Goal: Task Accomplishment & Management: Manage account settings

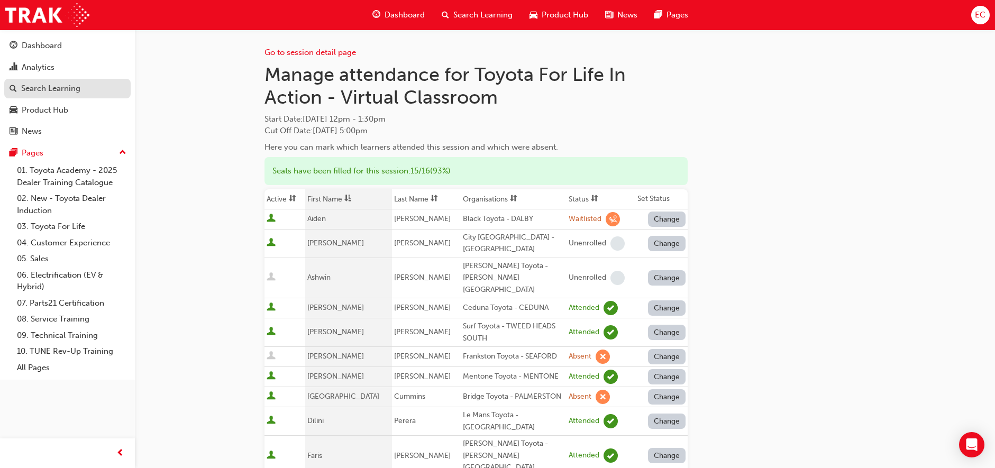
click at [85, 89] on div "Search Learning" at bounding box center [68, 88] width 116 height 13
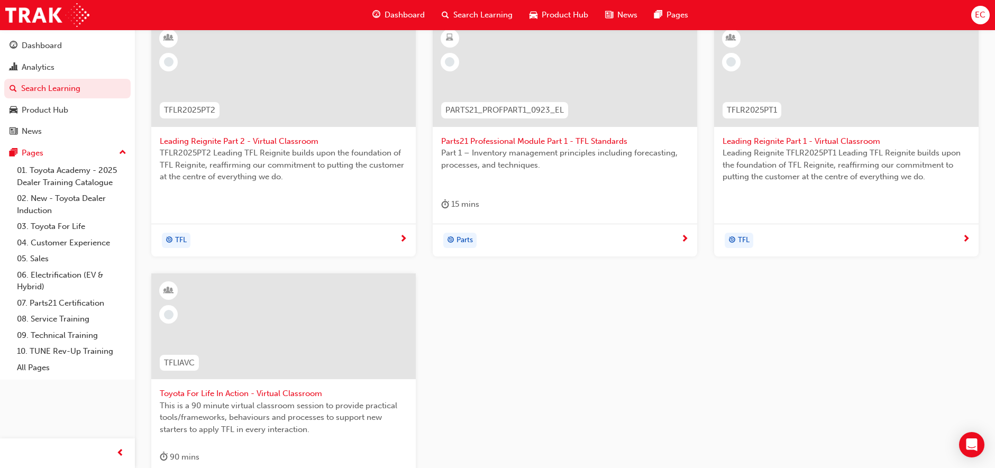
scroll to position [249, 0]
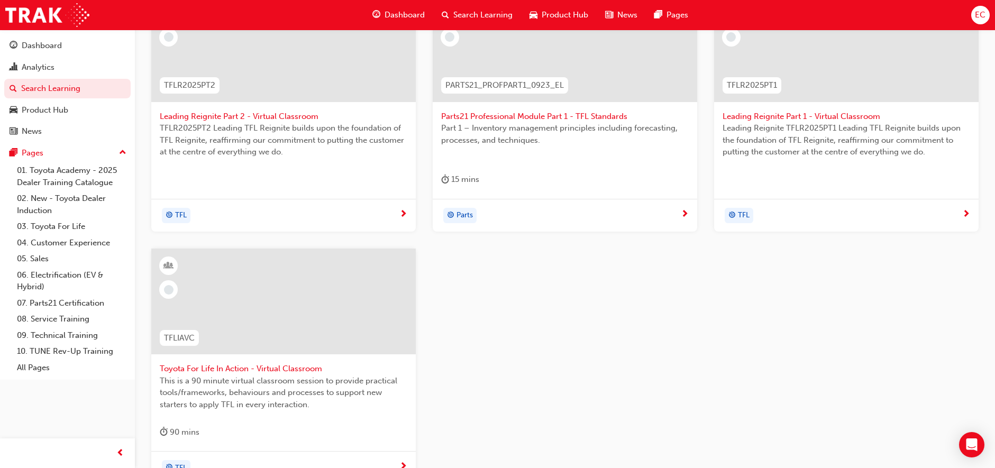
click at [244, 365] on span "Toyota For Life In Action - Virtual Classroom" at bounding box center [284, 369] width 248 height 12
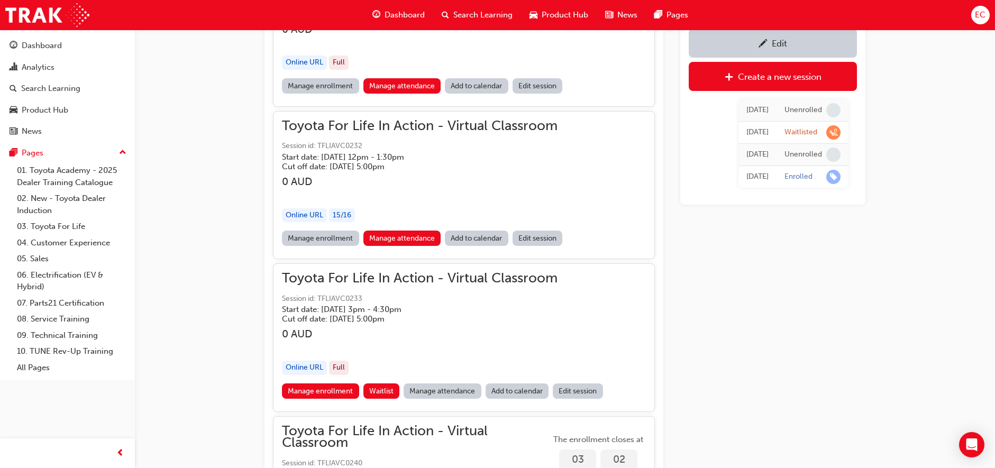
scroll to position [893, 0]
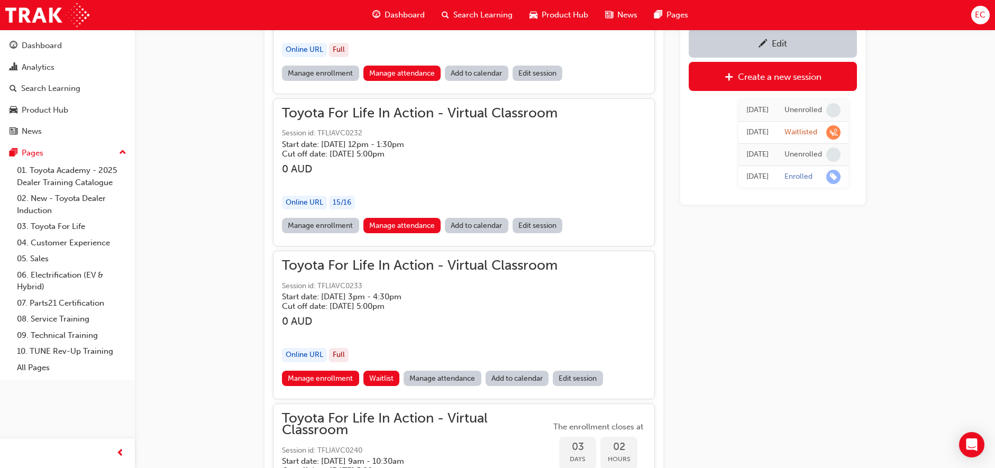
click at [431, 376] on link "Manage attendance" at bounding box center [443, 378] width 78 height 15
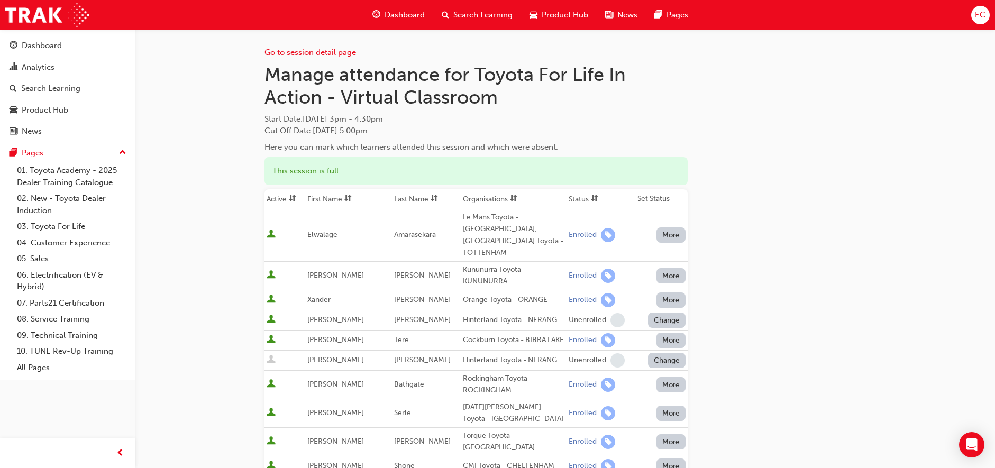
click at [343, 199] on th "First Name" at bounding box center [348, 199] width 86 height 20
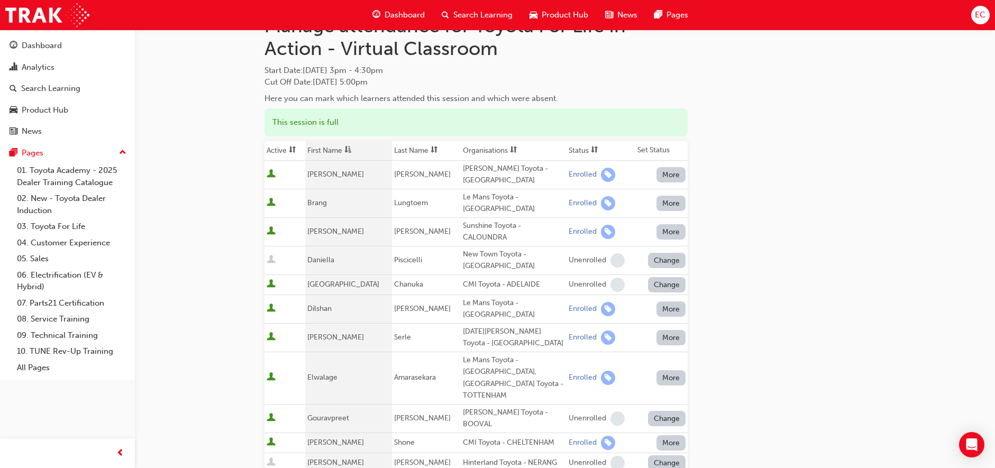
scroll to position [52, 0]
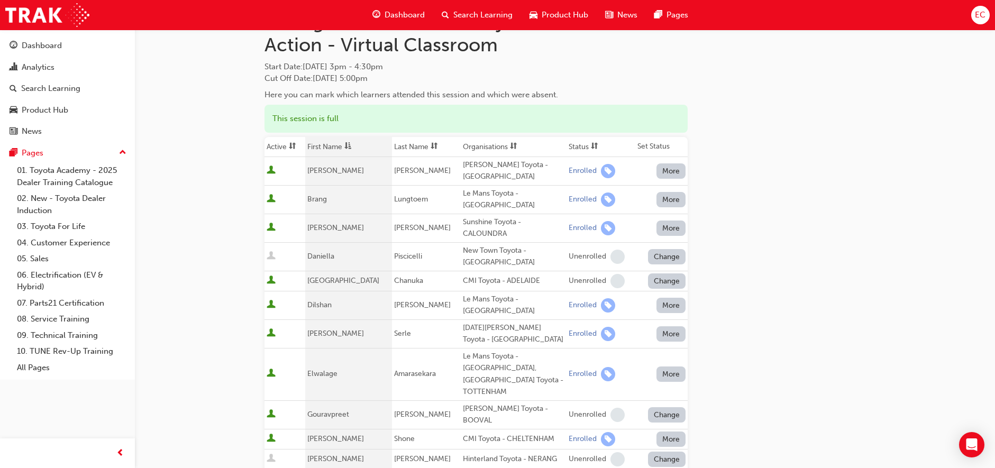
click at [472, 433] on div "CMI Toyota - CHELTENHAM" at bounding box center [514, 439] width 102 height 12
copy div "CMI Toyota - CHELTENHAM"
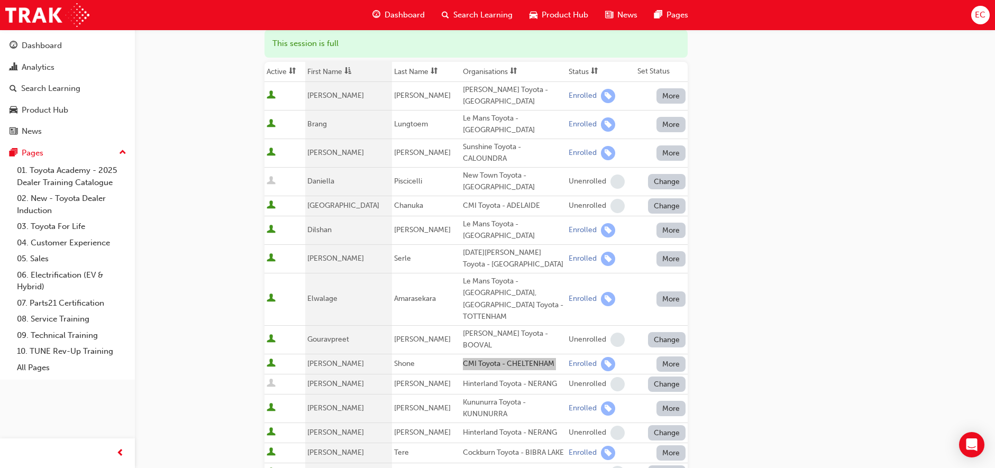
scroll to position [125, 0]
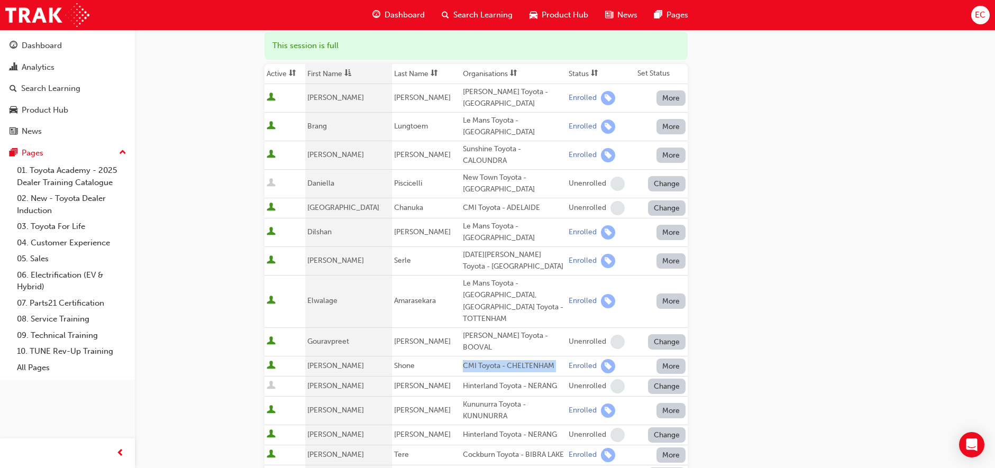
click at [463, 449] on div "Cockburn Toyota - BIBRA LAKE" at bounding box center [514, 455] width 102 height 12
copy div "Cockburn Toyota - BIBRA LAKE"
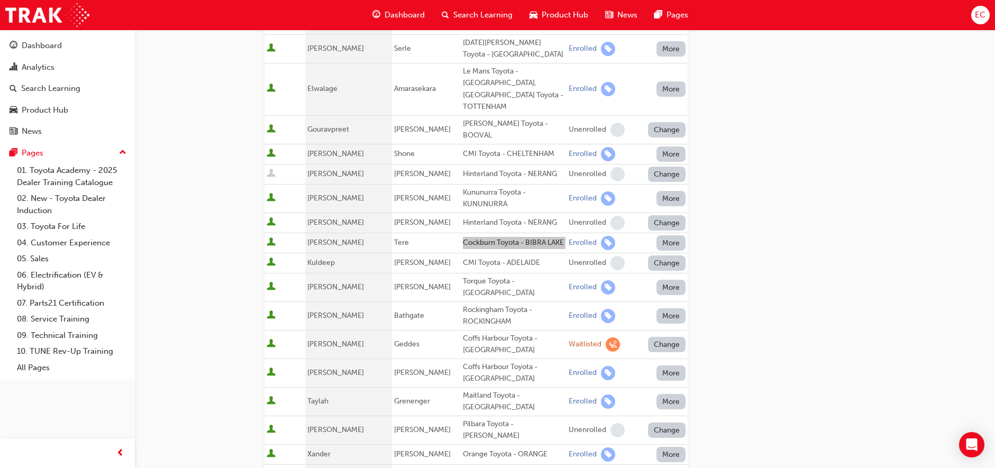
scroll to position [341, 0]
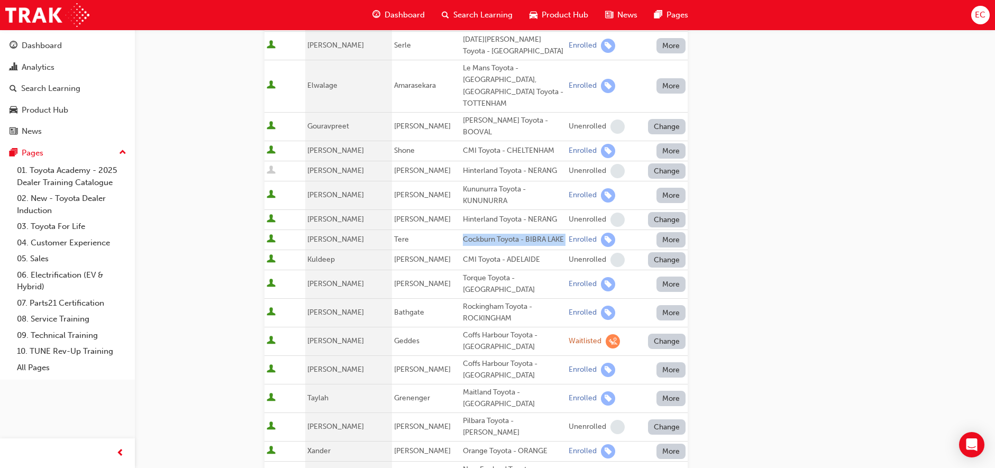
click at [469, 358] on div "Coffs Harbour Toyota - [GEOGRAPHIC_DATA]" at bounding box center [514, 370] width 102 height 24
copy div "Coffs Harbour Toyota - [GEOGRAPHIC_DATA]"
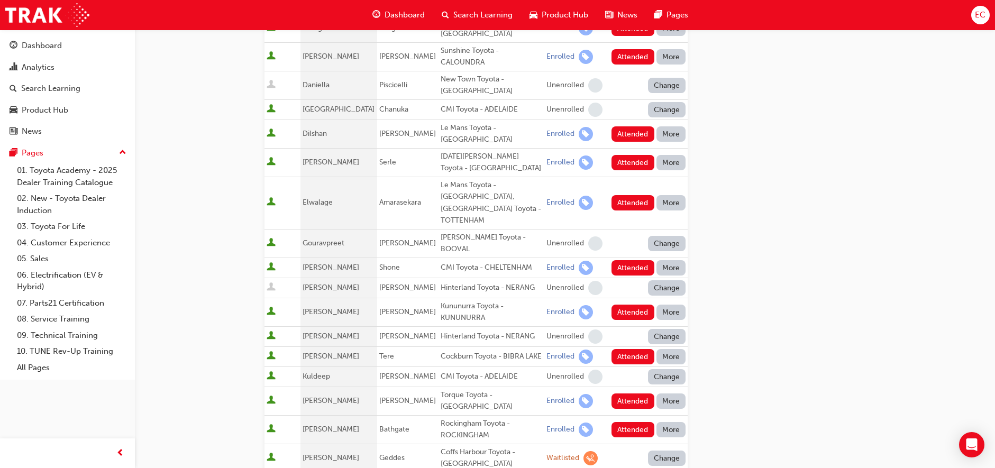
scroll to position [228, 0]
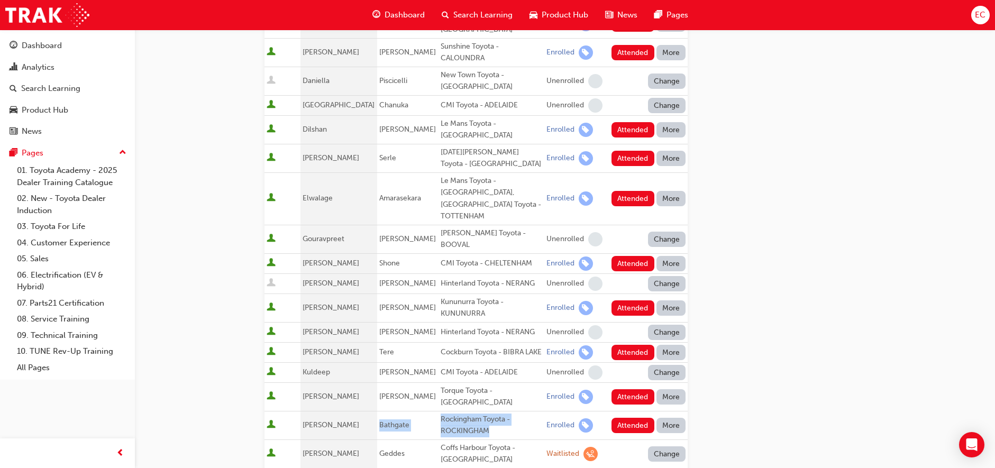
drag, startPoint x: 366, startPoint y: 394, endPoint x: 476, endPoint y: 403, distance: 110.4
click at [476, 411] on tr "[PERSON_NAME] Rockingham Toyota - ROCKINGHAM Enrolled Attended More" at bounding box center [476, 425] width 423 height 29
copy tr "Bathgate Rockingham Toyota - [GEOGRAPHIC_DATA]"
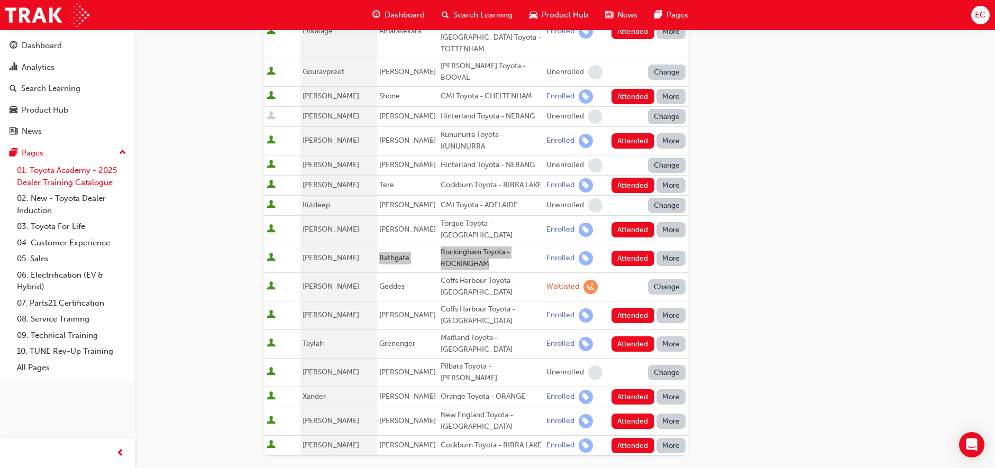
scroll to position [426, 0]
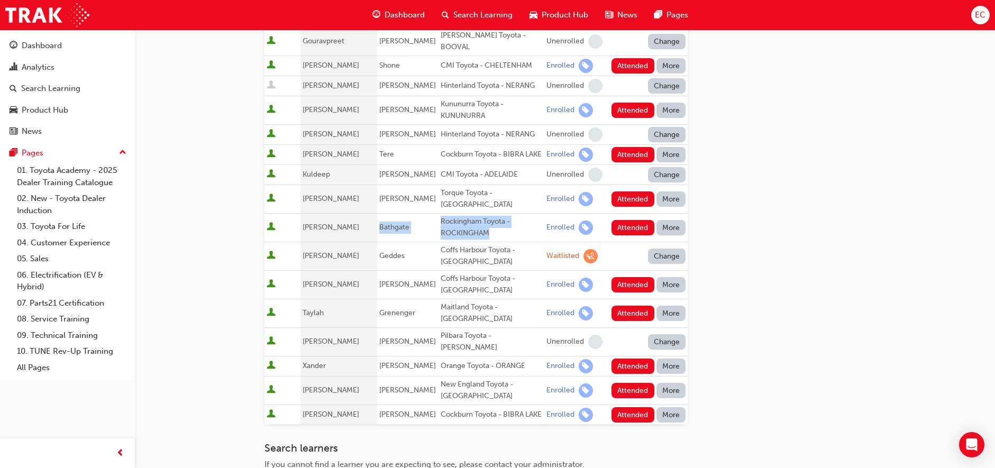
click at [456, 379] on div "New England Toyota - [GEOGRAPHIC_DATA]" at bounding box center [492, 391] width 102 height 24
copy div "New England Toyota - [GEOGRAPHIC_DATA]"
click at [620, 407] on button "Attended" at bounding box center [633, 414] width 43 height 15
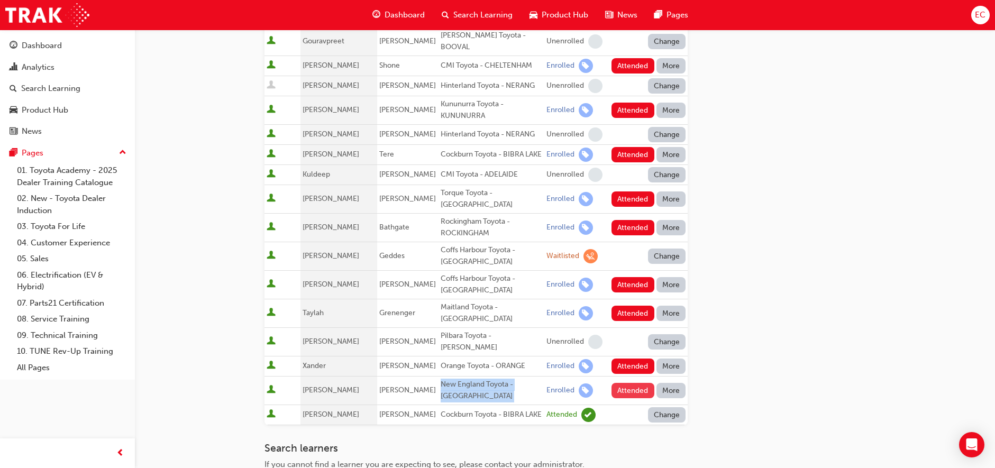
click at [626, 383] on button "Attended" at bounding box center [633, 390] width 43 height 15
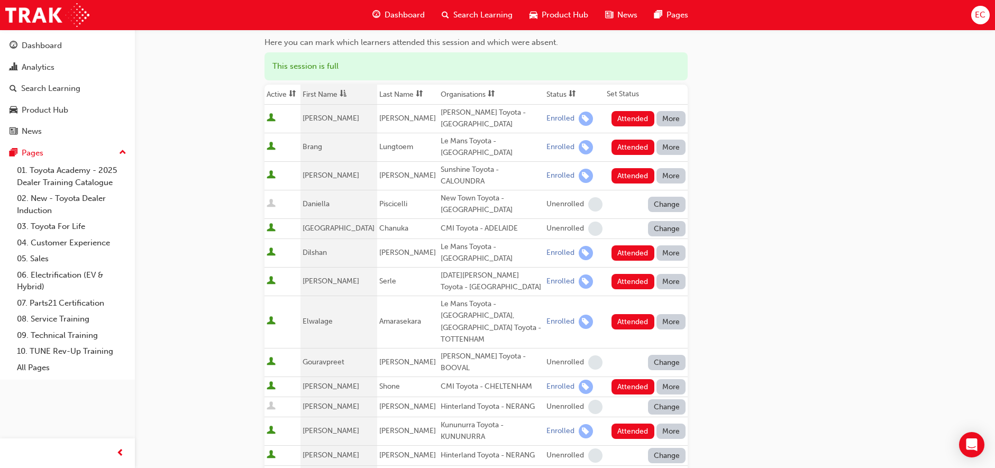
scroll to position [98, 0]
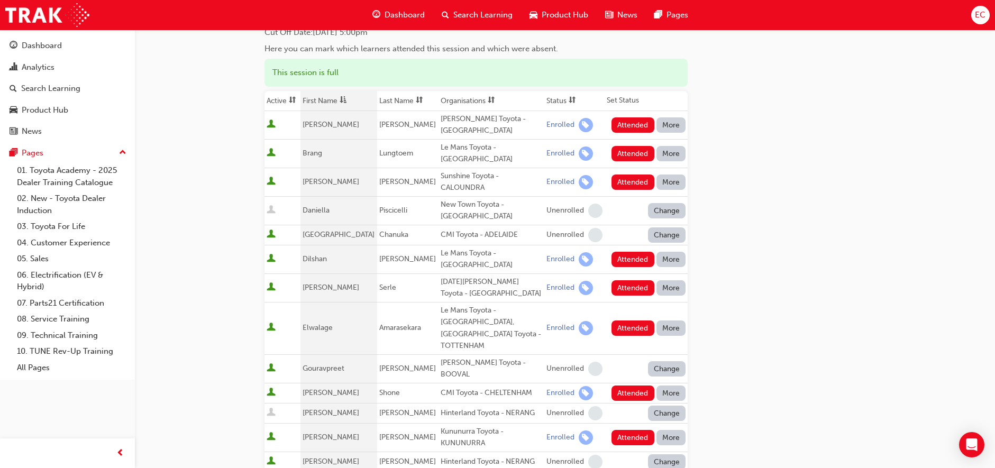
click at [449, 175] on div "Sunshine Toyota - CALOUNDRA" at bounding box center [492, 182] width 102 height 24
copy div "Sunshine Toyota - CALOUNDRA"
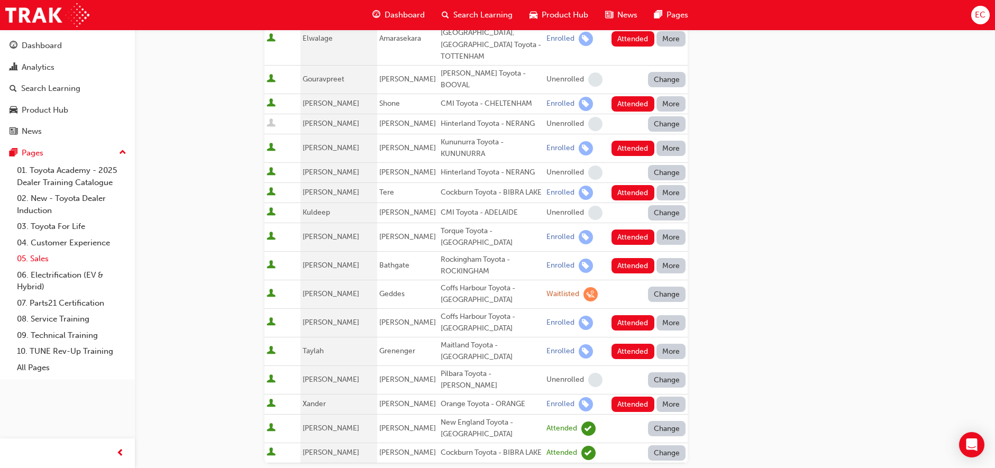
scroll to position [389, 0]
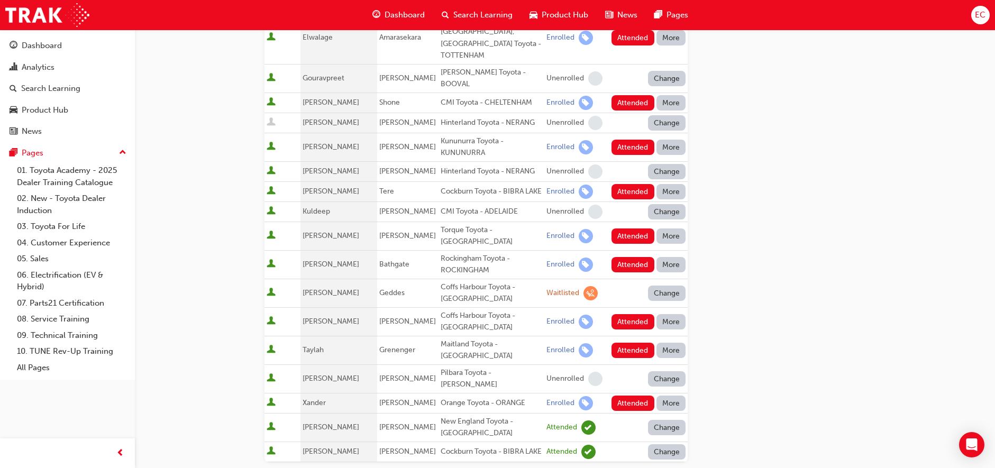
click at [379, 398] on span "[PERSON_NAME]" at bounding box center [407, 402] width 57 height 9
drag, startPoint x: 366, startPoint y: 365, endPoint x: 503, endPoint y: 366, distance: 136.5
click at [503, 393] on tr "[PERSON_NAME] Orange Toyota - ORANGE Enrolled Attended More" at bounding box center [476, 403] width 423 height 20
copy tr "[PERSON_NAME] Orange Toyota - ORANGE"
click at [627, 396] on button "Attended" at bounding box center [633, 403] width 43 height 15
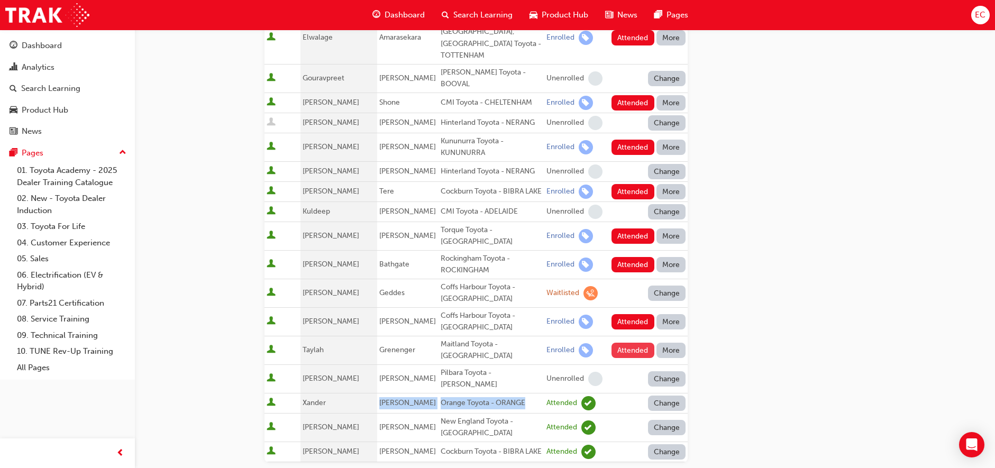
click at [627, 343] on button "Attended" at bounding box center [633, 350] width 43 height 15
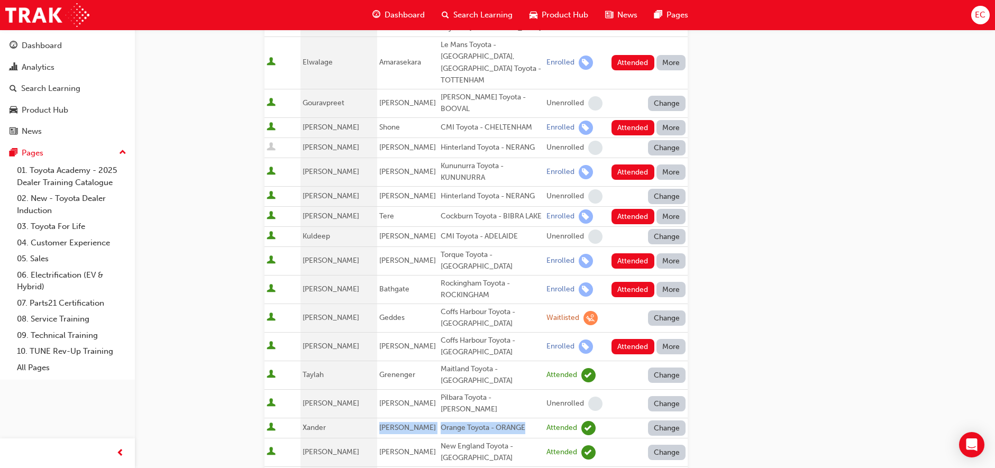
scroll to position [363, 0]
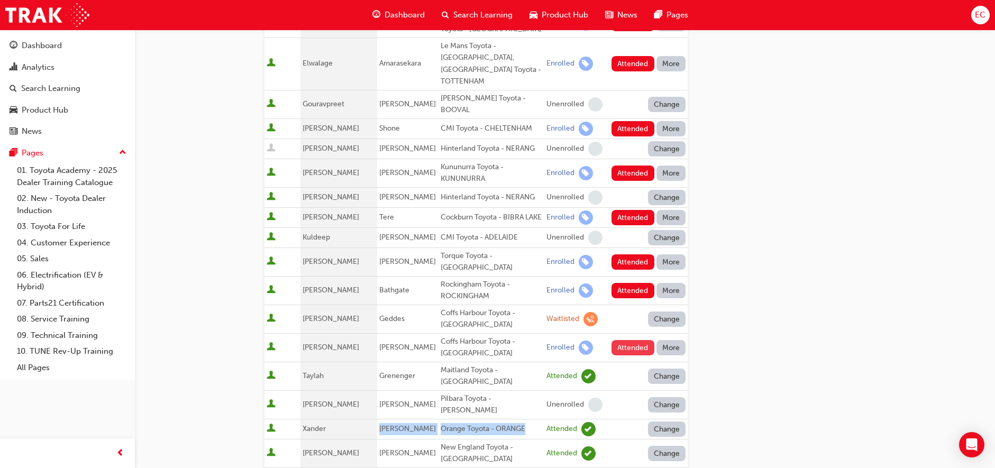
click at [627, 340] on button "Attended" at bounding box center [633, 347] width 43 height 15
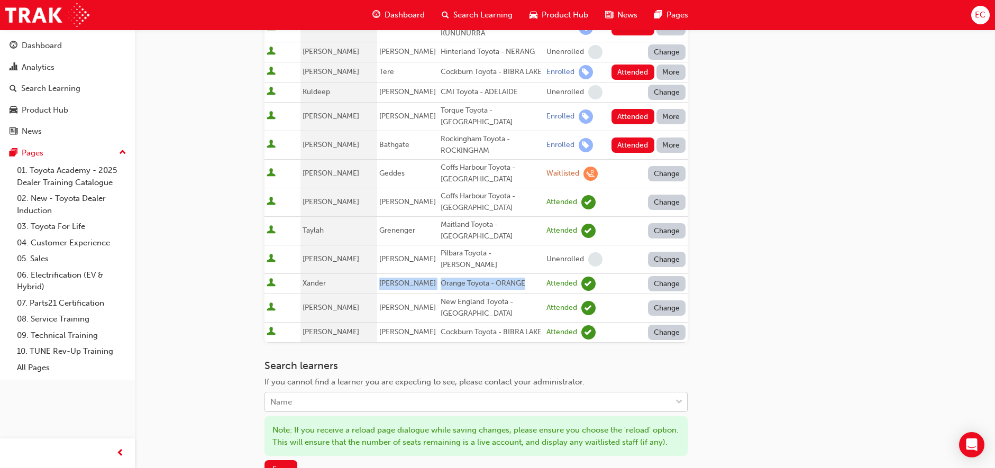
scroll to position [512, 0]
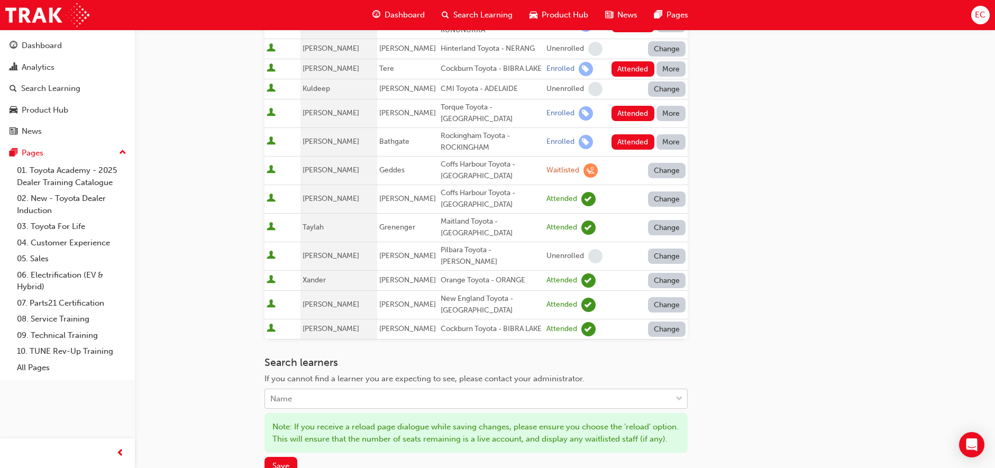
click at [298, 390] on div "Name" at bounding box center [468, 399] width 406 height 19
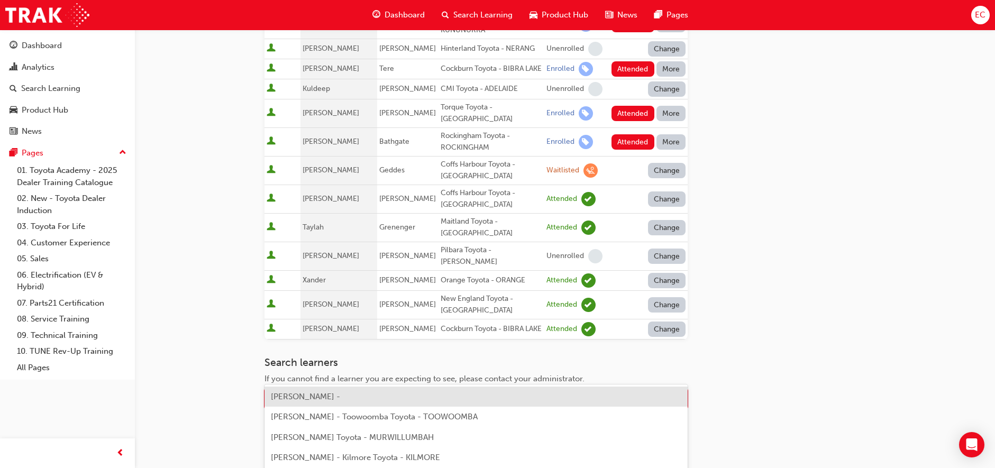
type input "h"
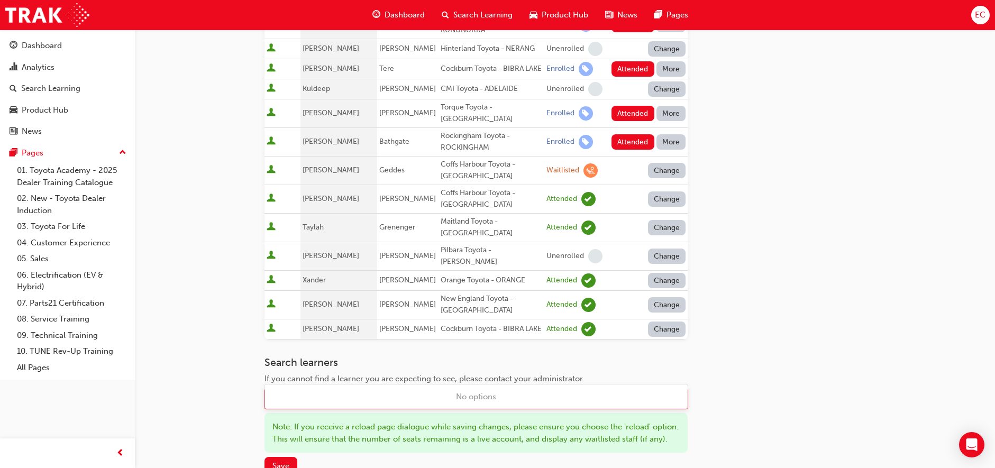
type input "[PERSON_NAME]"
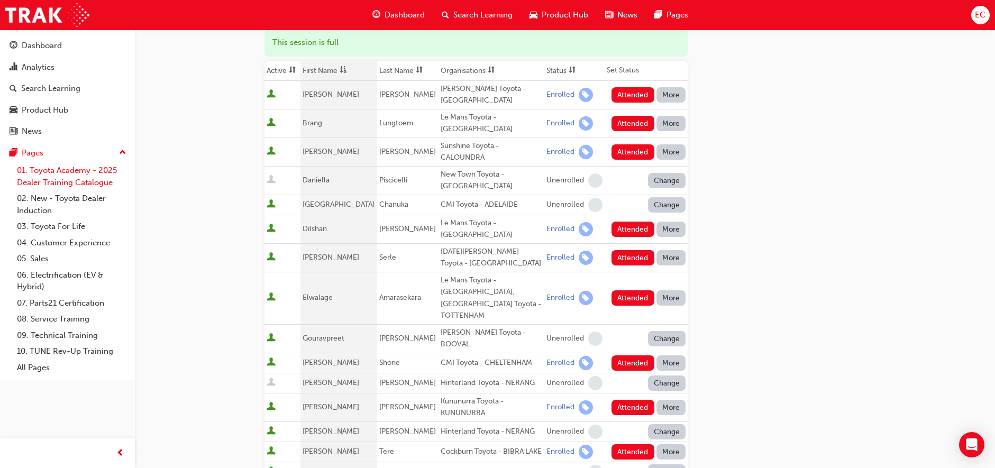
scroll to position [125, 0]
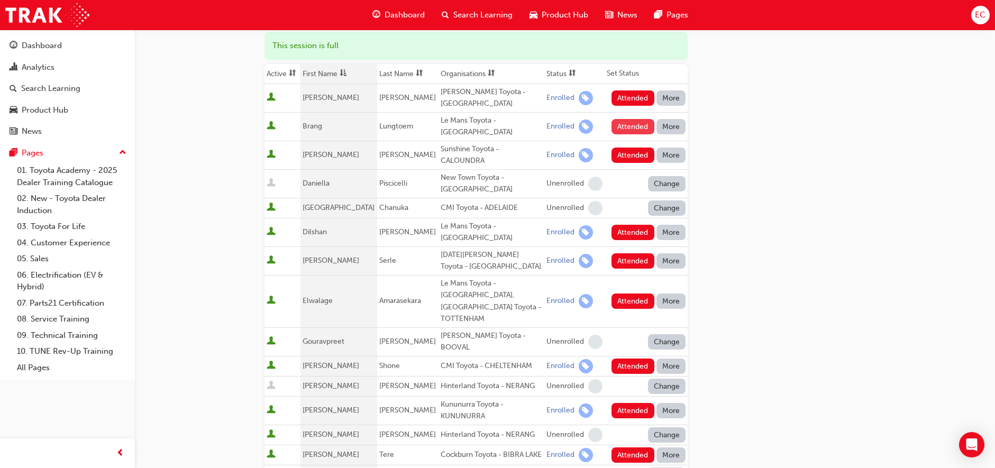
click at [631, 122] on button "Attended" at bounding box center [633, 126] width 43 height 15
click at [626, 225] on button "Attended" at bounding box center [633, 232] width 43 height 15
click at [628, 148] on button "Attended" at bounding box center [633, 155] width 43 height 15
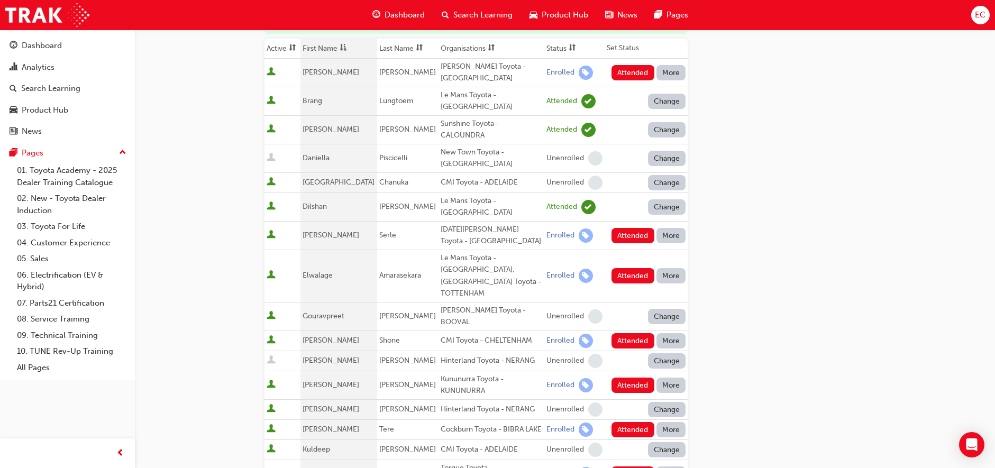
scroll to position [158, 0]
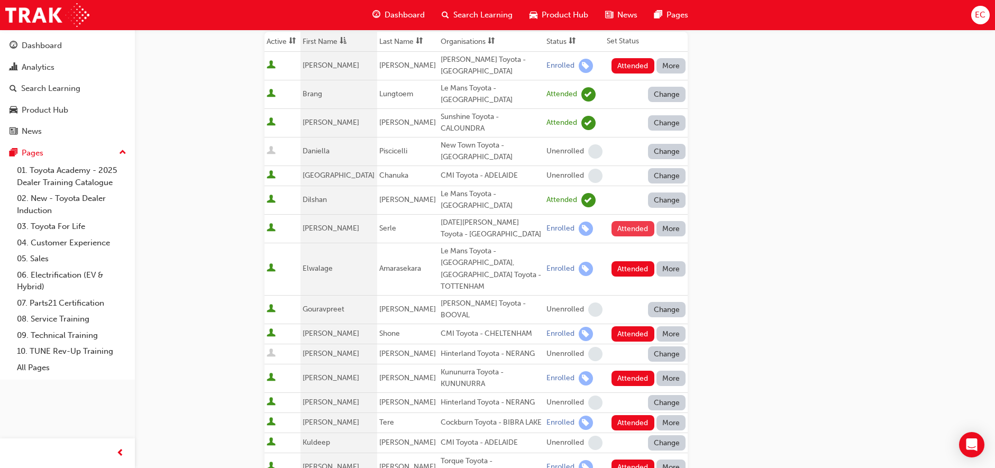
click at [629, 221] on button "Attended" at bounding box center [633, 228] width 43 height 15
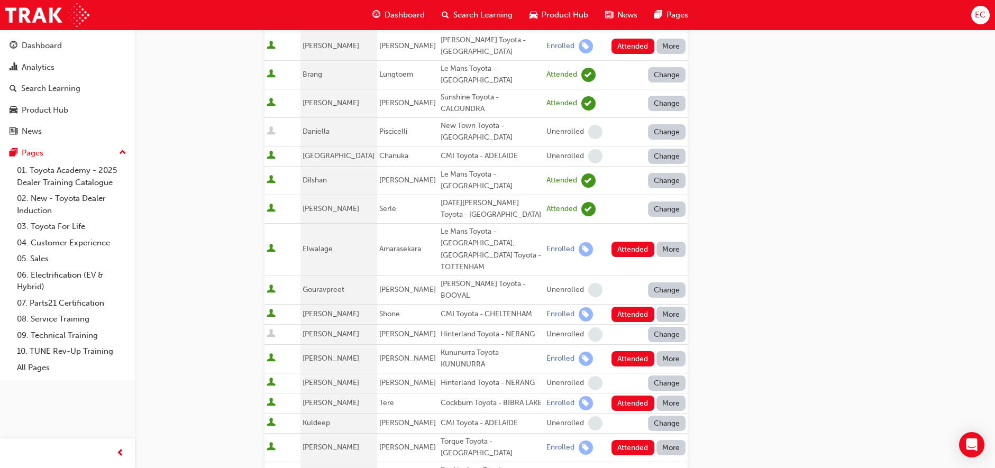
scroll to position [181, 0]
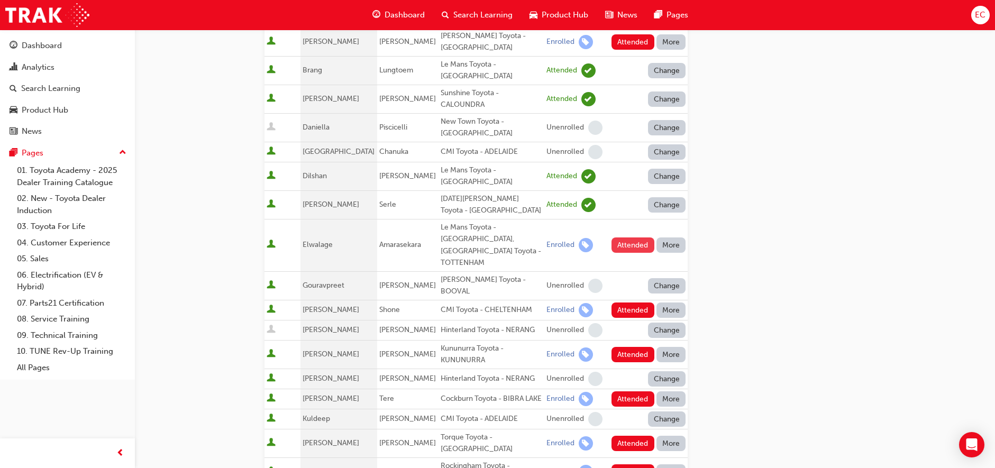
click at [629, 238] on button "Attended" at bounding box center [633, 245] width 43 height 15
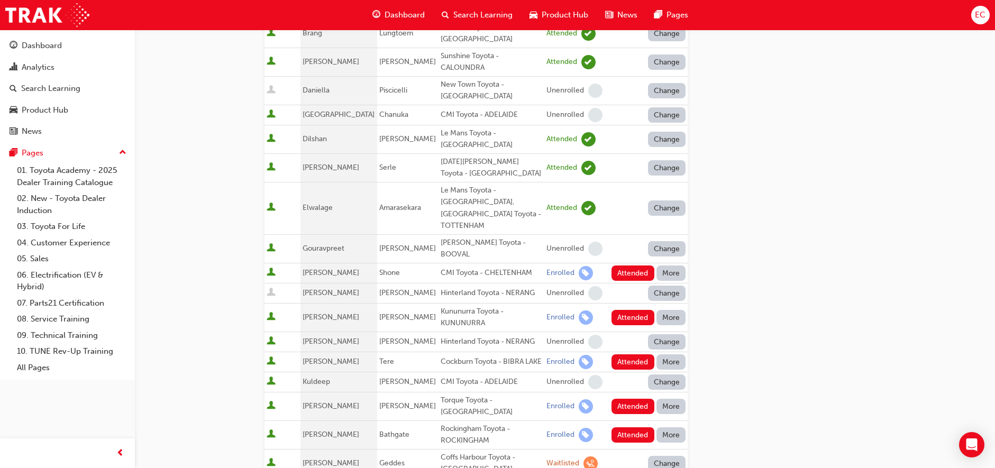
scroll to position [221, 0]
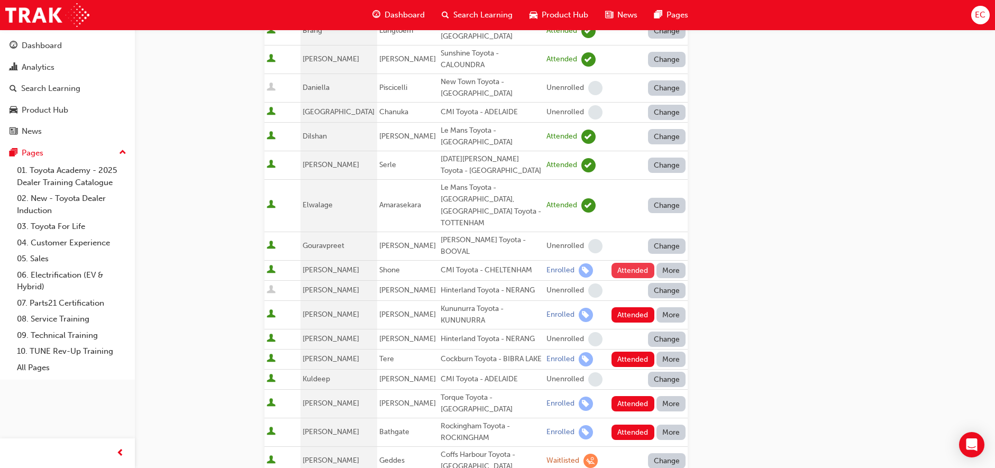
click at [627, 263] on button "Attended" at bounding box center [633, 270] width 43 height 15
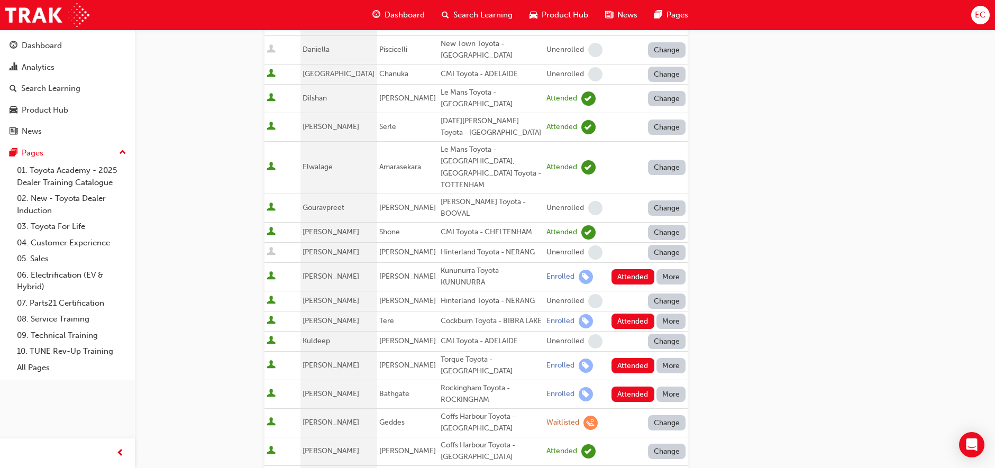
scroll to position [259, 0]
click at [627, 314] on button "Attended" at bounding box center [633, 321] width 43 height 15
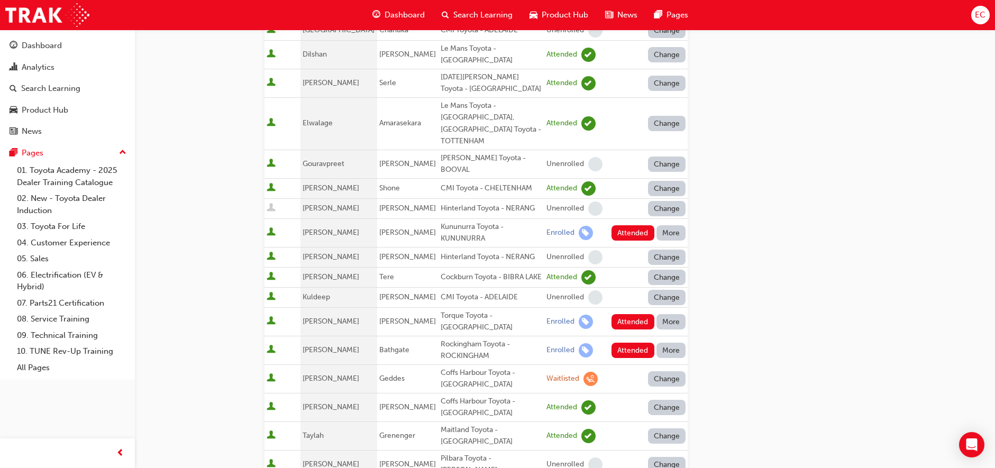
scroll to position [311, 0]
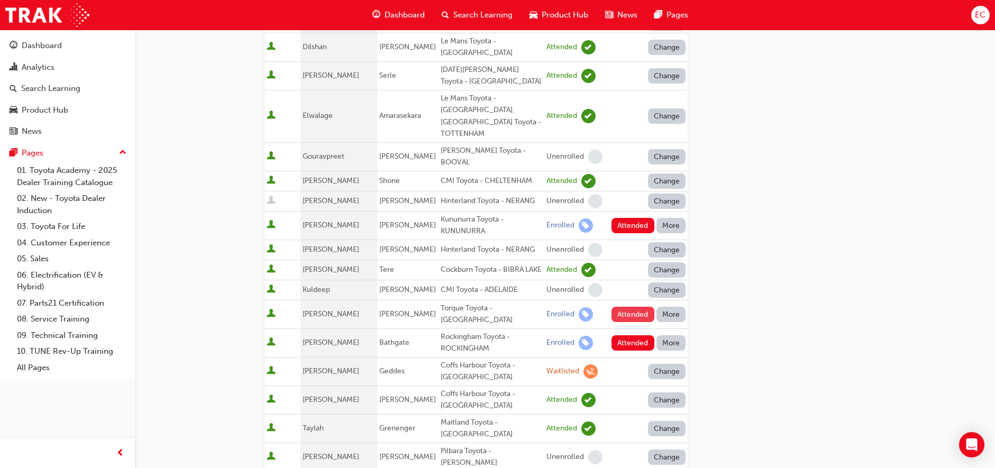
click at [625, 307] on button "Attended" at bounding box center [633, 314] width 43 height 15
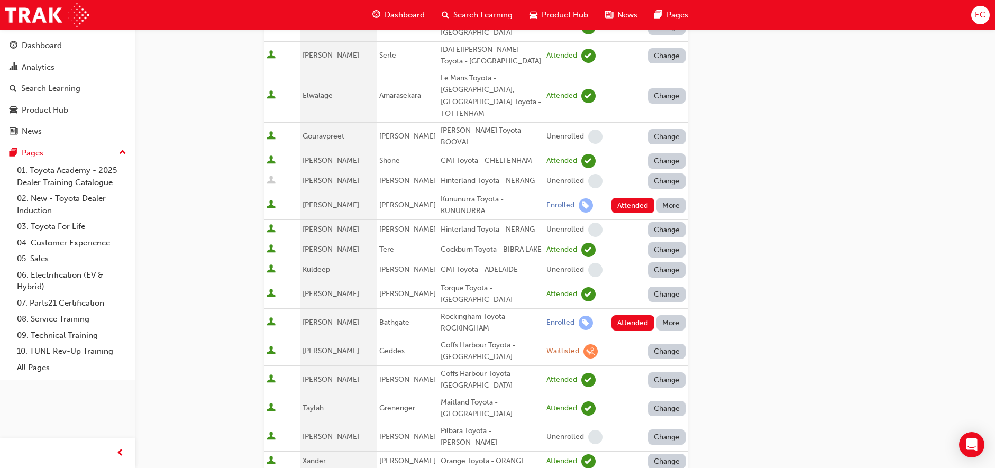
scroll to position [334, 0]
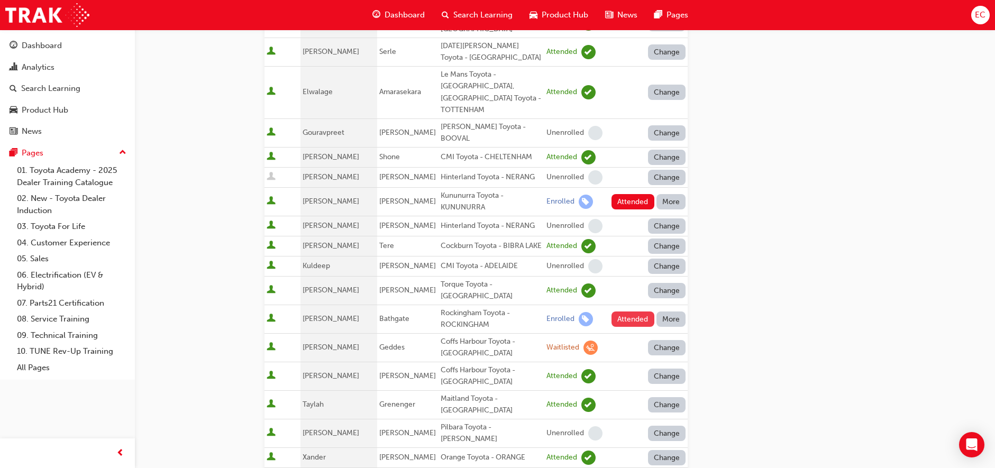
click at [625, 312] on button "Attended" at bounding box center [633, 319] width 43 height 15
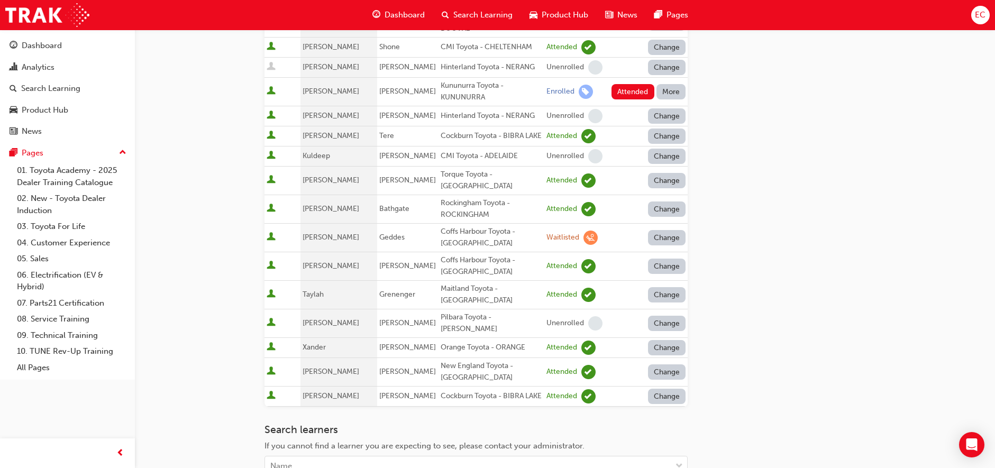
scroll to position [489, 0]
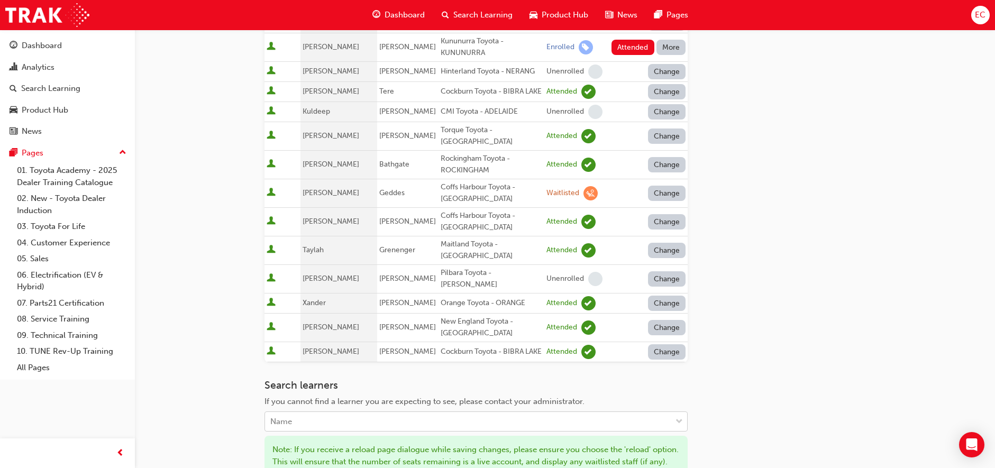
click at [345, 413] on div "Name" at bounding box center [468, 422] width 406 height 19
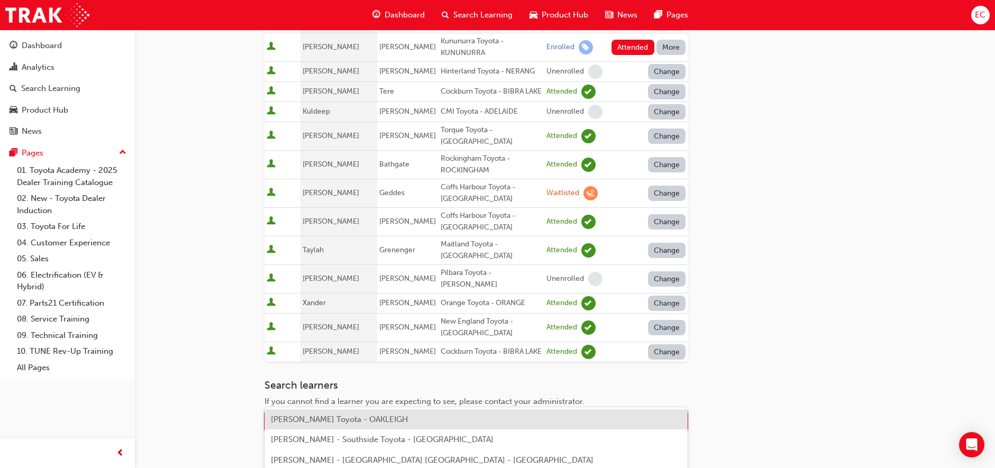
type input "[PERSON_NAME]"
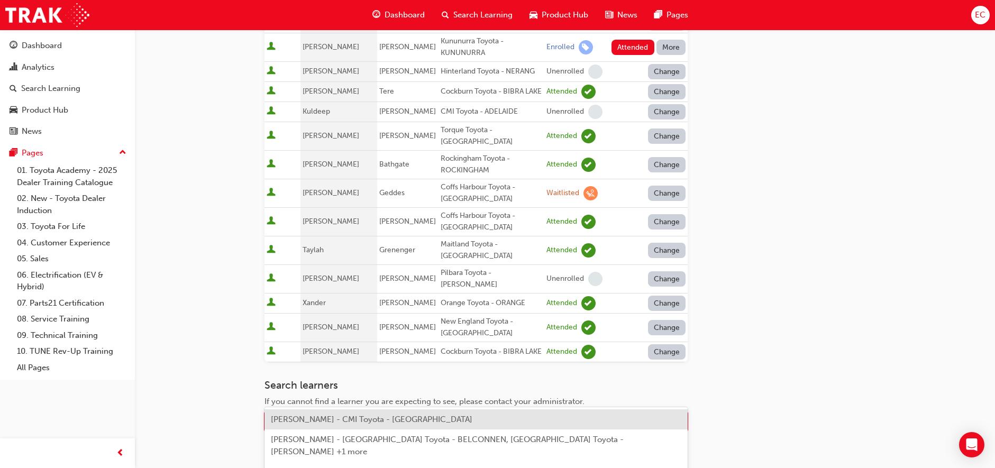
click at [332, 417] on span "[PERSON_NAME] - CMI Toyota - [GEOGRAPHIC_DATA]" at bounding box center [372, 420] width 202 height 10
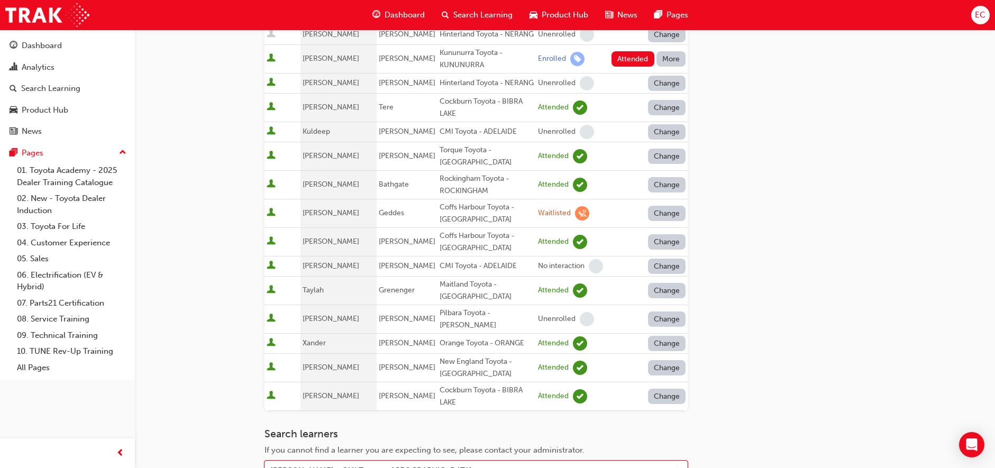
click at [666, 259] on button "Change" at bounding box center [667, 266] width 38 height 15
click at [652, 266] on div "Enrolled" at bounding box center [654, 263] width 31 height 12
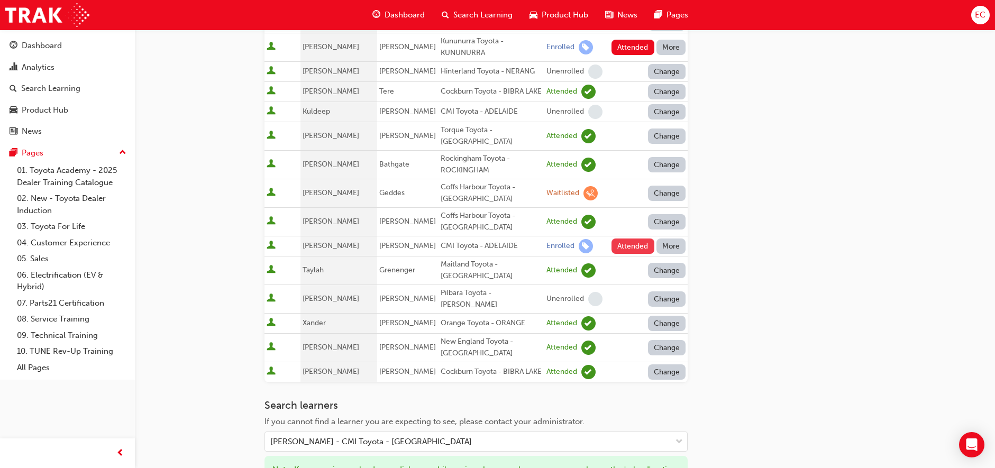
click at [623, 239] on button "Attended" at bounding box center [633, 246] width 43 height 15
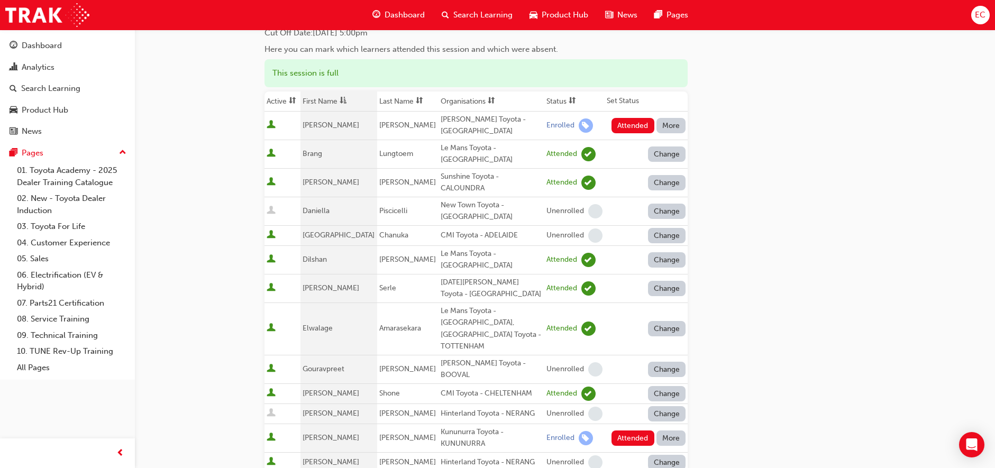
scroll to position [94, 0]
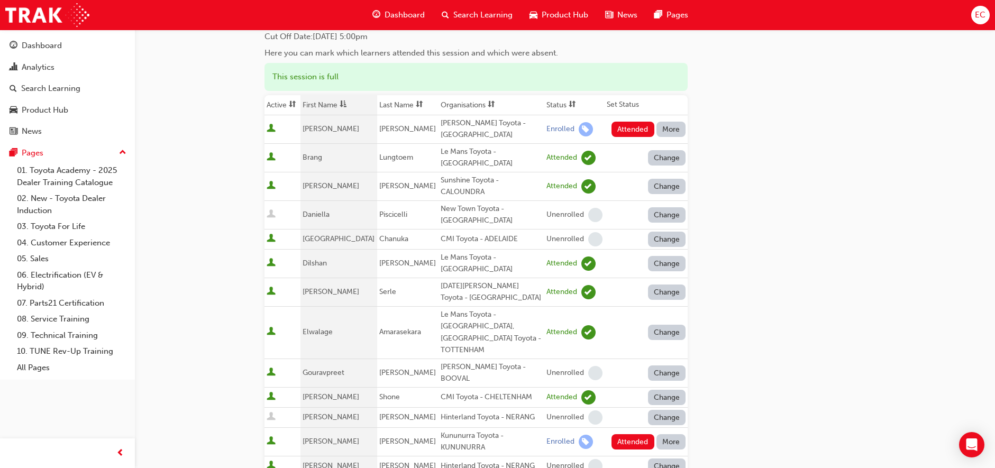
click at [673, 131] on button "More" at bounding box center [672, 129] width 30 height 15
click at [673, 149] on div "Absent" at bounding box center [671, 155] width 56 height 12
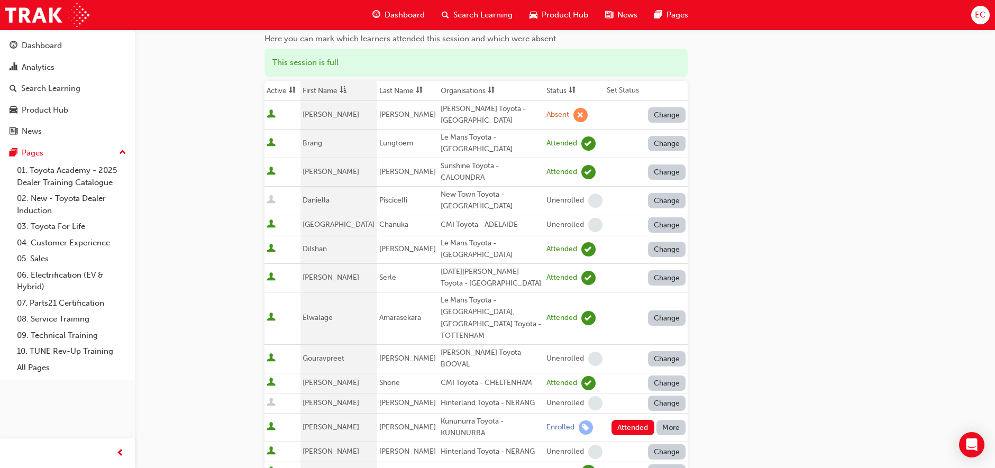
scroll to position [202, 0]
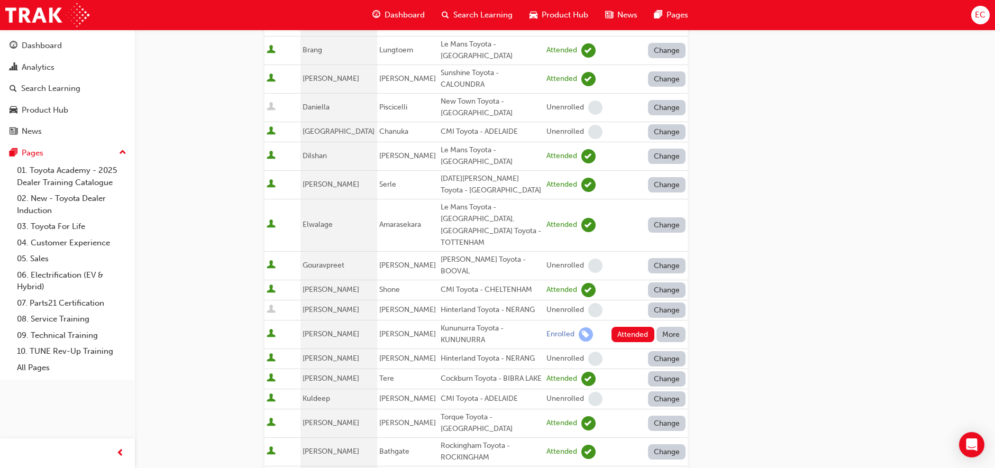
click at [670, 327] on button "More" at bounding box center [672, 334] width 30 height 15
click at [667, 316] on button "Absent" at bounding box center [670, 323] width 63 height 20
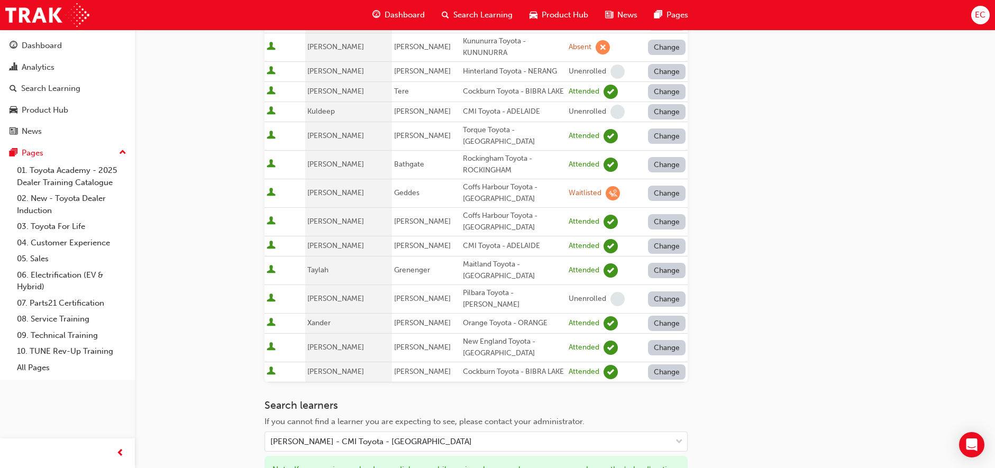
scroll to position [568, 0]
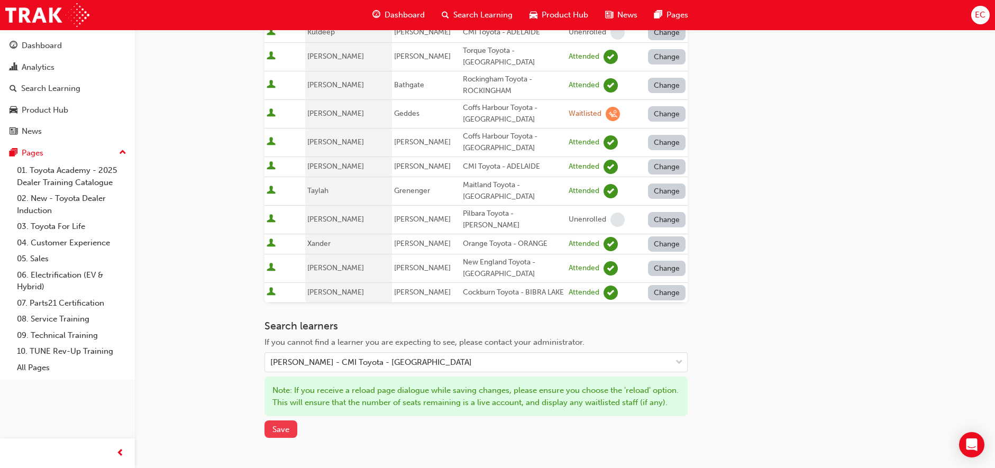
click at [285, 425] on span "Save" at bounding box center [281, 430] width 17 height 10
